Goal: Transaction & Acquisition: Obtain resource

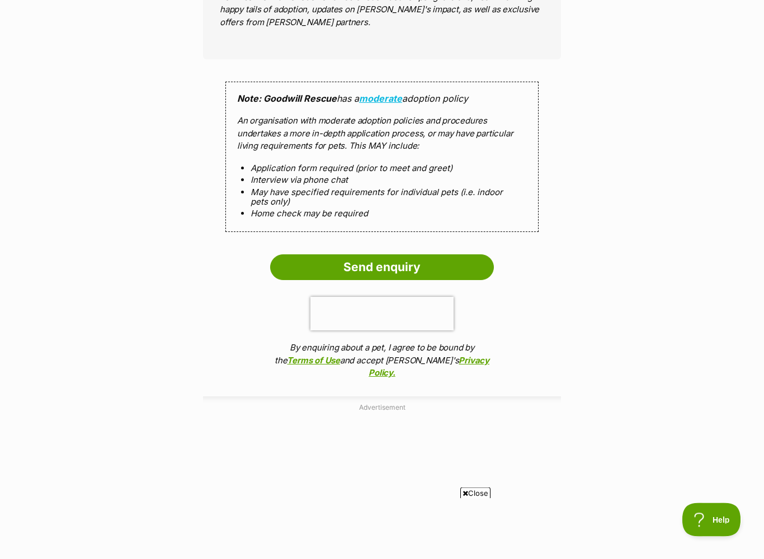
scroll to position [941, 0]
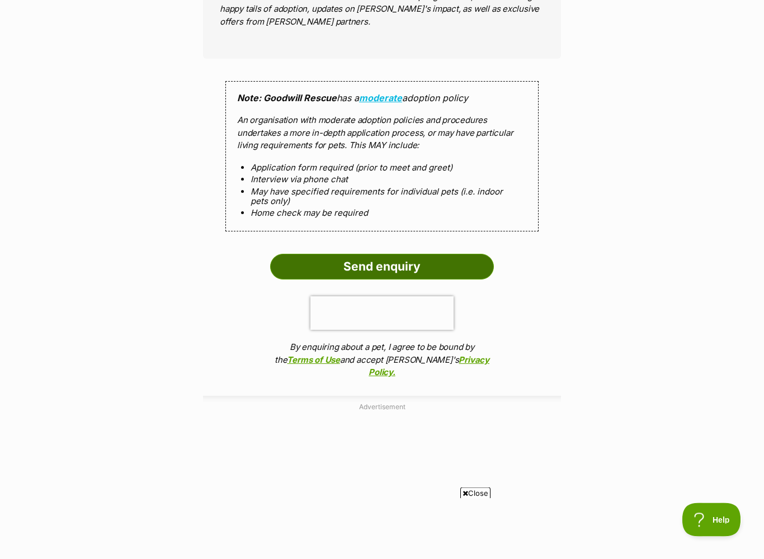
click at [363, 266] on input "Send enquiry" at bounding box center [382, 267] width 224 height 26
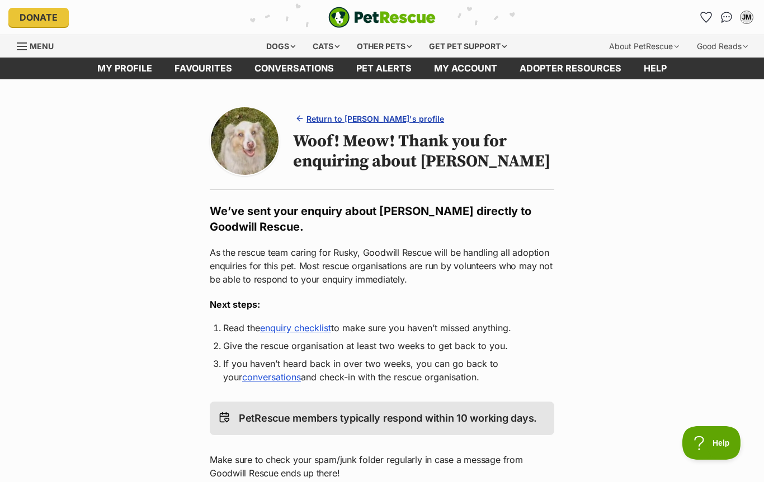
click at [349, 125] on link "Return to Rusky's profile" at bounding box center [370, 119] width 155 height 16
click at [340, 120] on span "Return to Rusky's profile" at bounding box center [375, 119] width 138 height 12
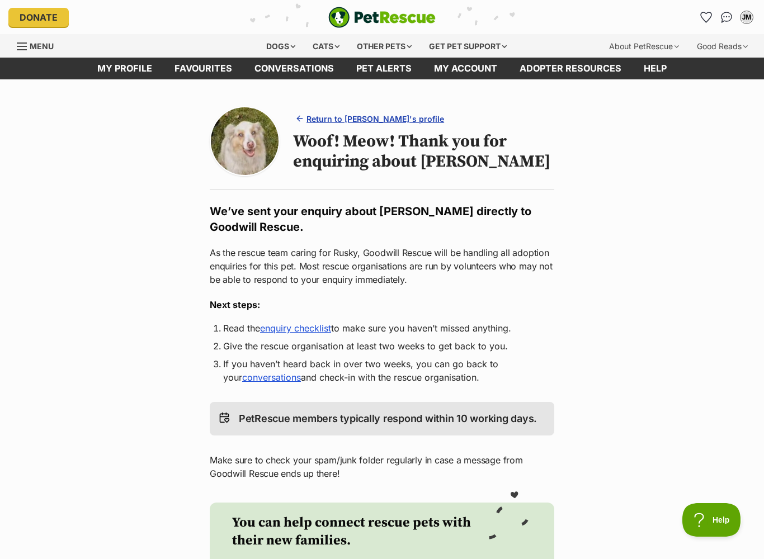
click at [341, 113] on span "Return to Rusky's profile" at bounding box center [375, 119] width 138 height 12
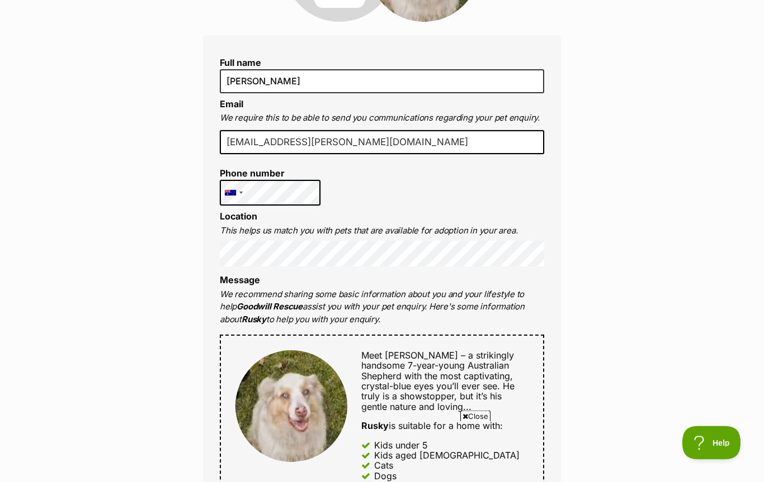
scroll to position [240, 0]
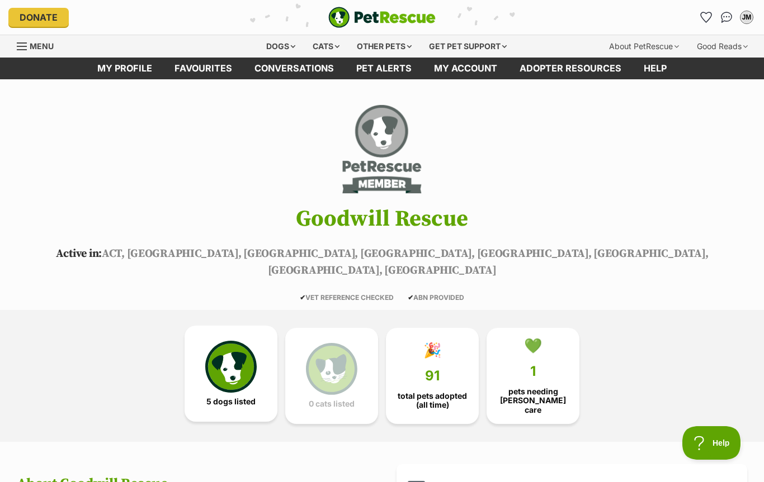
click at [227, 356] on img at bounding box center [230, 366] width 51 height 51
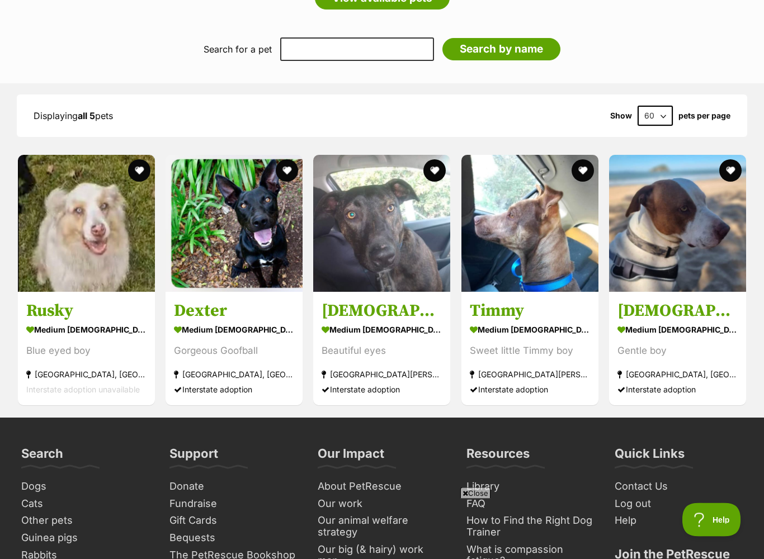
scroll to position [841, 0]
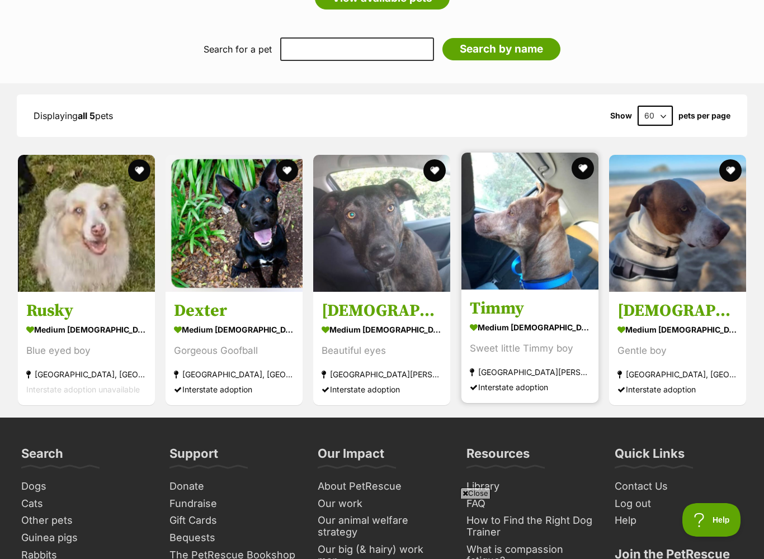
click at [511, 319] on div "medium [DEMOGRAPHIC_DATA] Dog" at bounding box center [530, 327] width 120 height 16
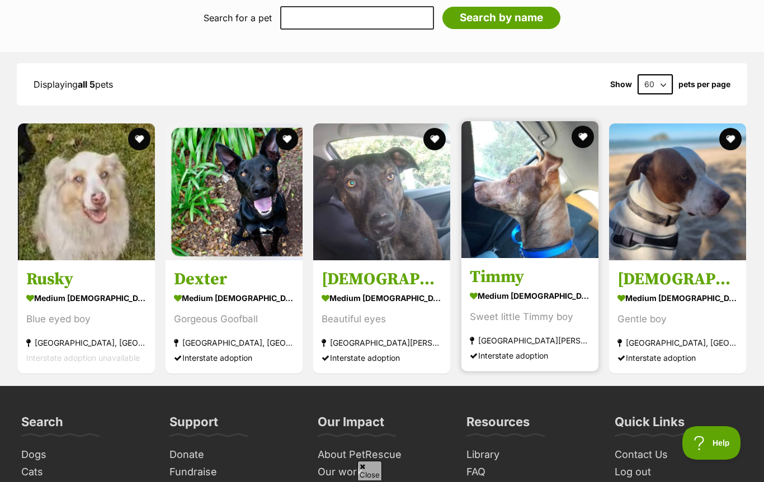
scroll to position [0, 0]
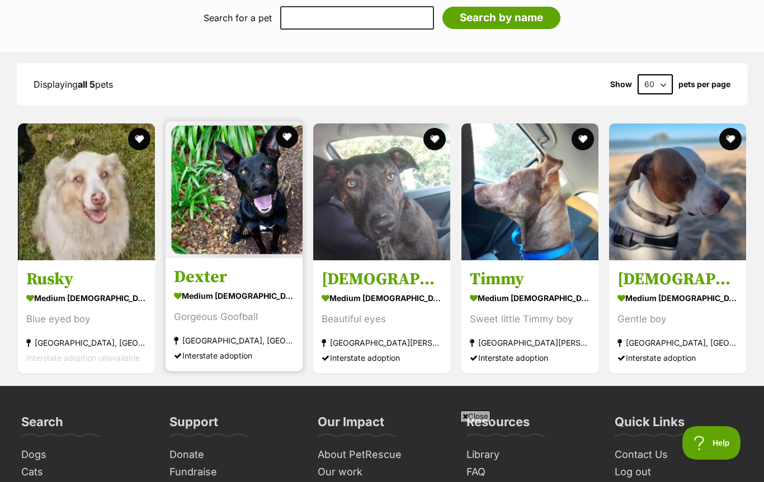
click at [211, 267] on h3 "Dexter" at bounding box center [234, 277] width 120 height 21
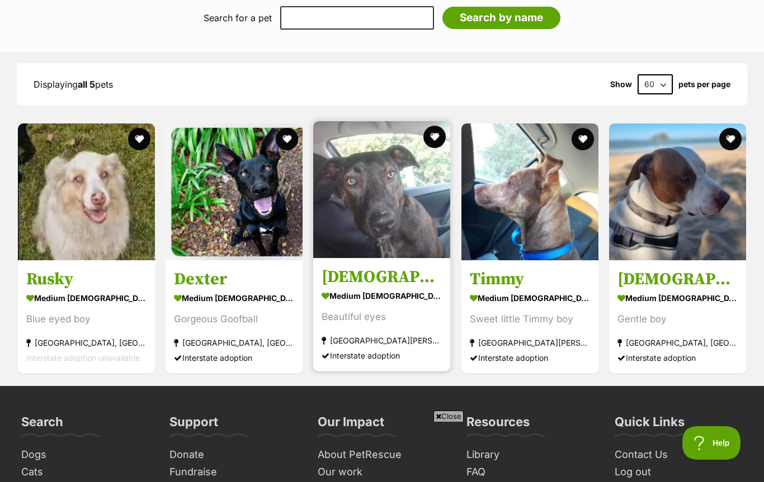
click at [337, 267] on h3 "[DEMOGRAPHIC_DATA]" at bounding box center [381, 277] width 120 height 21
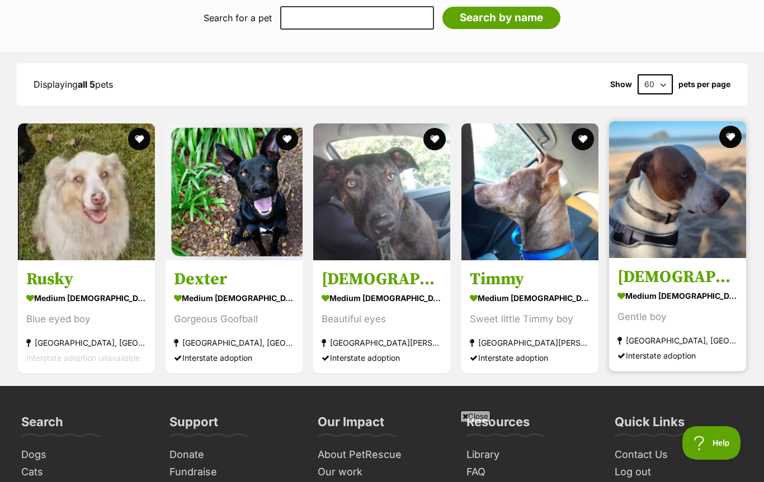
click at [637, 267] on h3 "Zeus" at bounding box center [677, 277] width 120 height 21
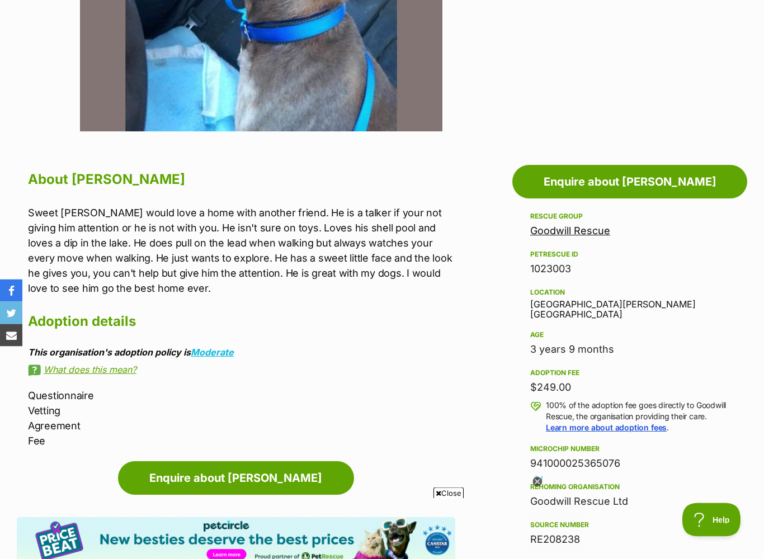
scroll to position [463, 0]
click at [291, 358] on div "About Timmy Sweet little Timmy boy would love a home with another friend. He is…" at bounding box center [241, 307] width 427 height 281
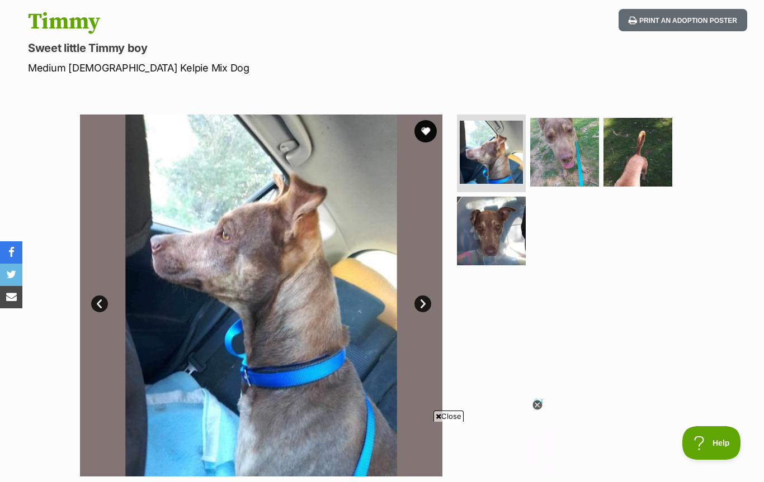
scroll to position [115, 0]
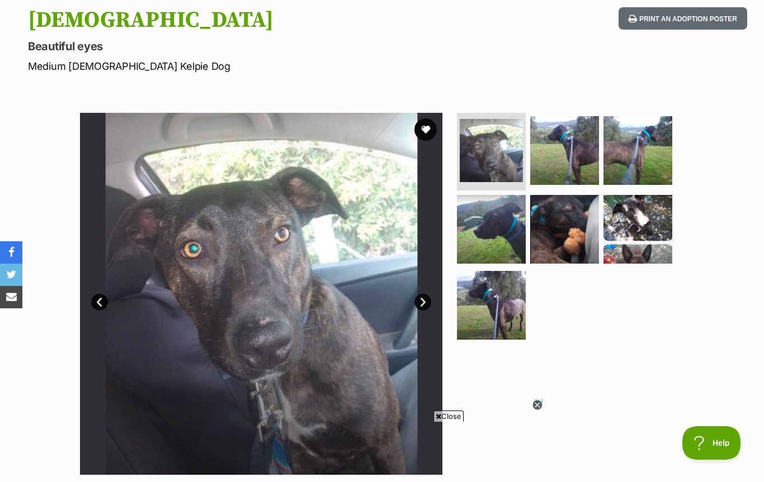
scroll to position [119, 0]
